Goal: Transaction & Acquisition: Purchase product/service

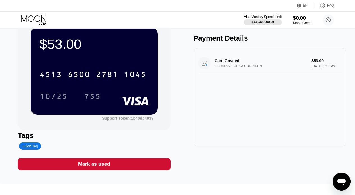
scroll to position [19, 0]
click at [259, 18] on div "Visa Monthly Spend Limit" at bounding box center [263, 17] width 39 height 4
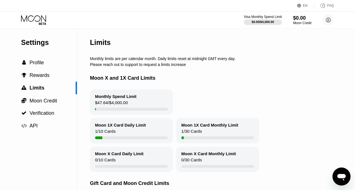
click at [203, 128] on div "Moon 1X Card Monthly Limit" at bounding box center [209, 125] width 57 height 5
click at [118, 104] on div "$47.64 / $4,000.00" at bounding box center [111, 104] width 33 height 8
click at [266, 19] on div "Visa Monthly Spend Limit" at bounding box center [263, 17] width 39 height 4
click at [44, 103] on span "Moon Credit" at bounding box center [44, 101] width 28 height 6
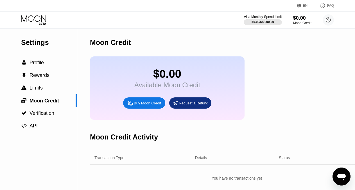
click at [143, 106] on div "Buy Moon Credit" at bounding box center [147, 103] width 27 height 5
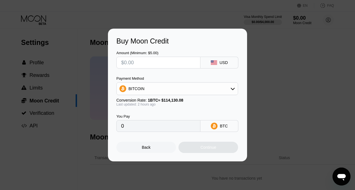
click at [147, 62] on input "text" at bounding box center [158, 62] width 75 height 11
type input "$2"
type input "0.00001752"
type input "0"
type input "$5"
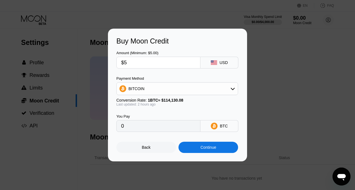
type input "0.00004380"
click at [148, 62] on input "$5" at bounding box center [158, 62] width 75 height 11
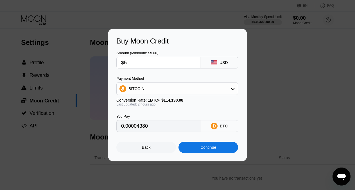
click at [148, 62] on input "$5" at bounding box center [158, 62] width 75 height 11
type input "$5"
click at [204, 150] on div "Continue" at bounding box center [209, 147] width 16 height 5
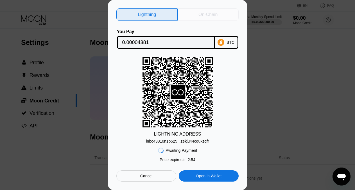
click at [211, 12] on div "On-Chain" at bounding box center [208, 15] width 19 height 6
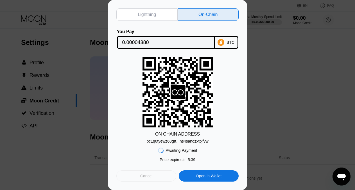
click at [161, 176] on div "Cancel" at bounding box center [146, 176] width 60 height 11
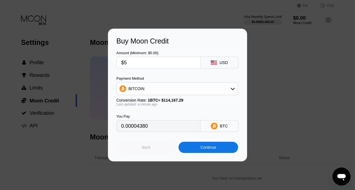
click at [154, 151] on div "Back" at bounding box center [146, 147] width 60 height 11
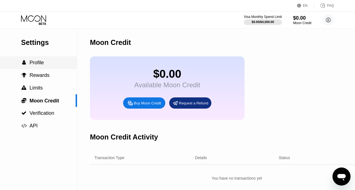
click at [38, 64] on span "Profile" at bounding box center [37, 63] width 14 height 6
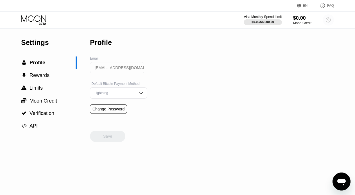
click at [327, 21] on icon at bounding box center [328, 20] width 3 height 3
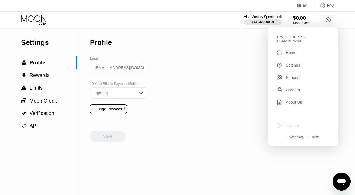
click at [296, 123] on div "Log out" at bounding box center [292, 125] width 13 height 5
